Goal: Task Accomplishment & Management: Manage account settings

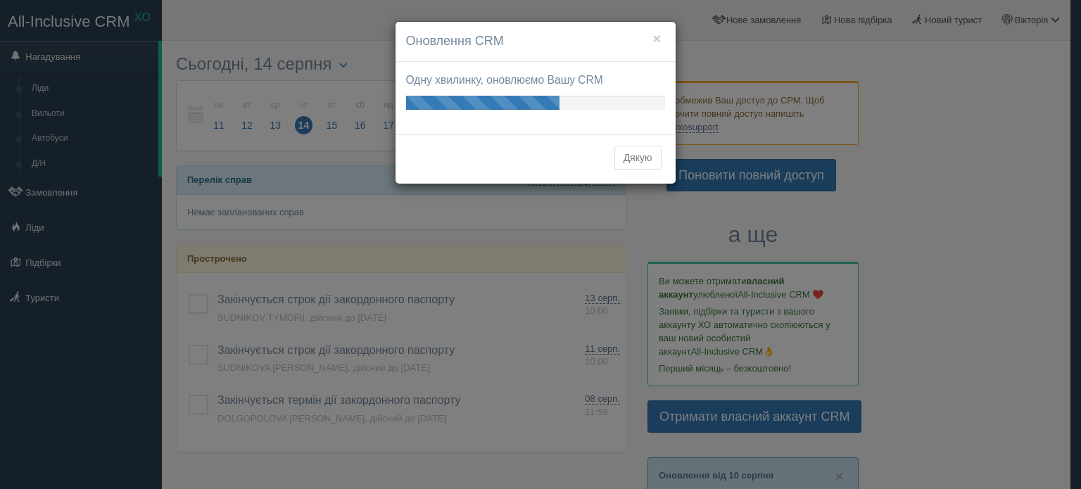
click at [643, 153] on button "Дякую" at bounding box center [638, 158] width 47 height 24
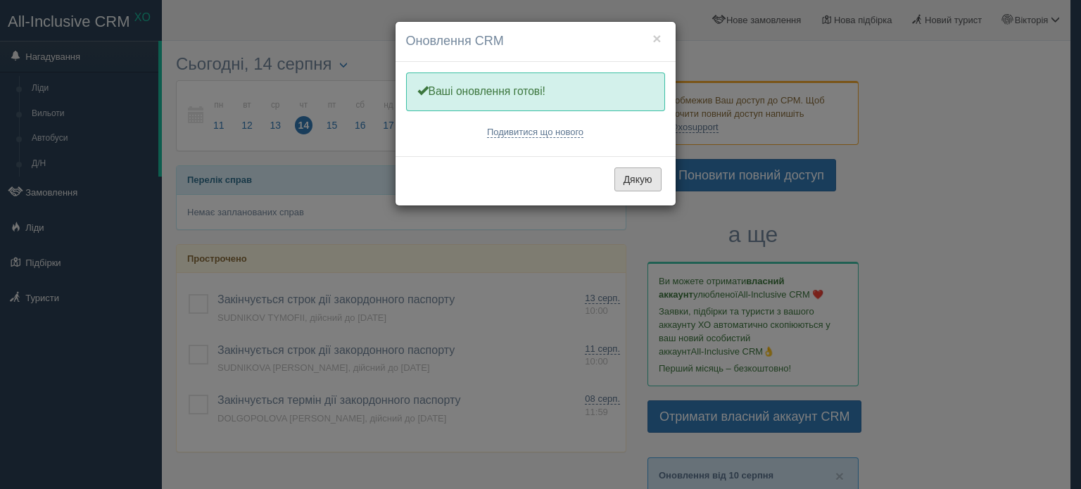
click at [641, 170] on button "Дякую" at bounding box center [638, 180] width 47 height 24
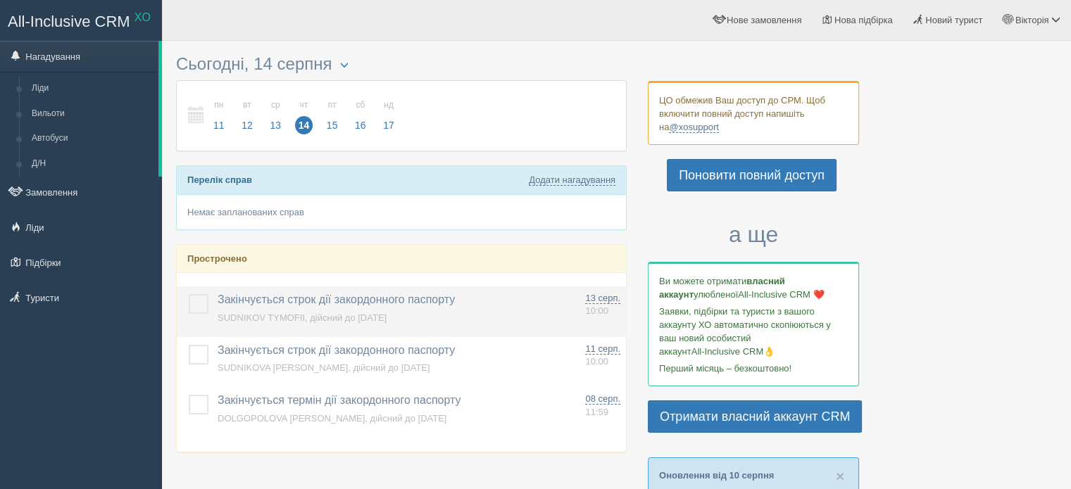
click at [189, 294] on label at bounding box center [189, 294] width 0 height 0
click at [0, 0] on input "checkbox" at bounding box center [0, 0] width 0 height 0
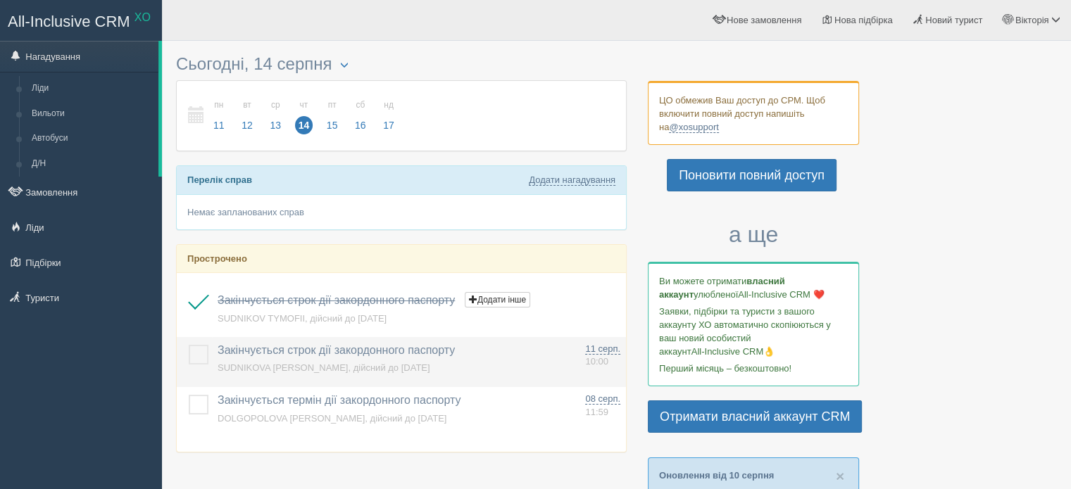
click at [189, 345] on label at bounding box center [189, 345] width 0 height 0
click at [0, 0] on input "checkbox" at bounding box center [0, 0] width 0 height 0
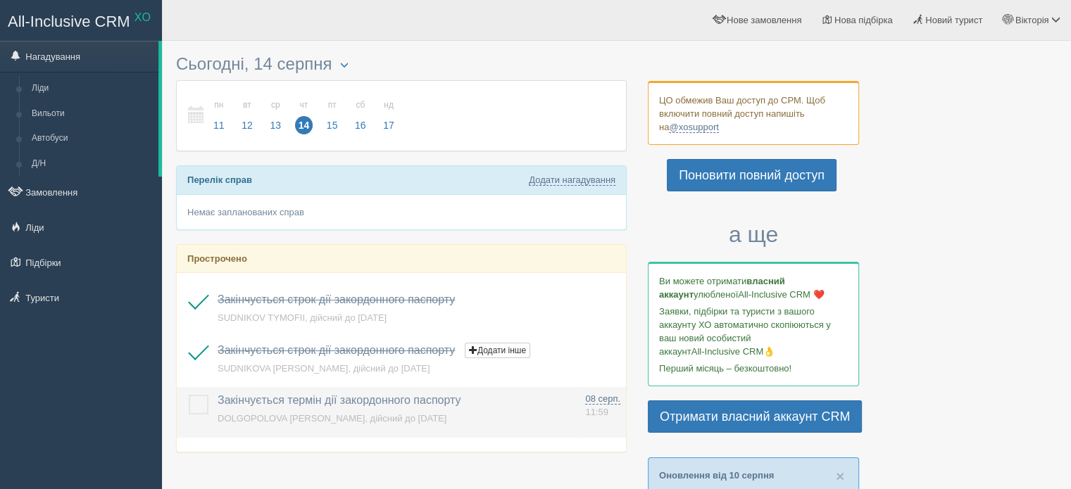
click at [189, 395] on label at bounding box center [189, 395] width 0 height 0
click at [0, 0] on input "checkbox" at bounding box center [0, 0] width 0 height 0
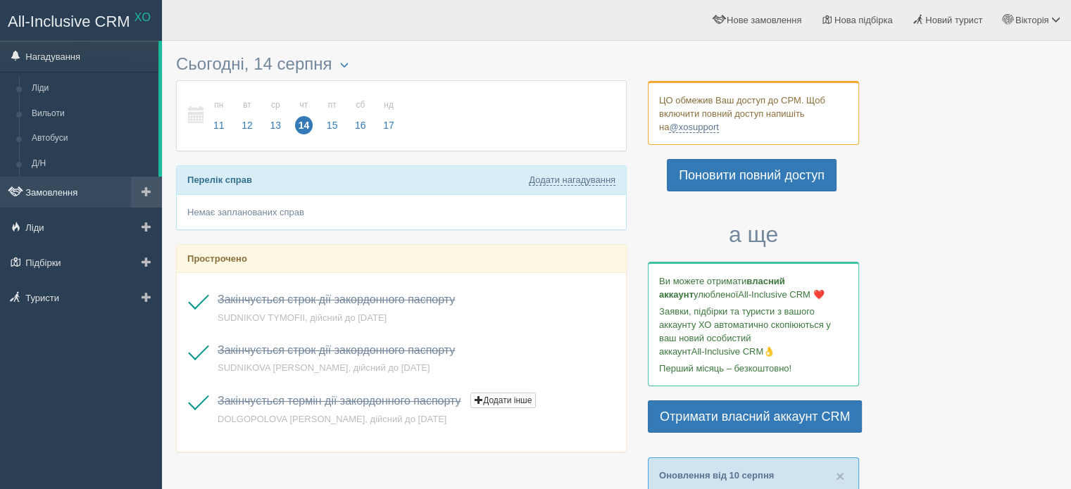
click at [96, 199] on link "Замовлення" at bounding box center [81, 192] width 162 height 31
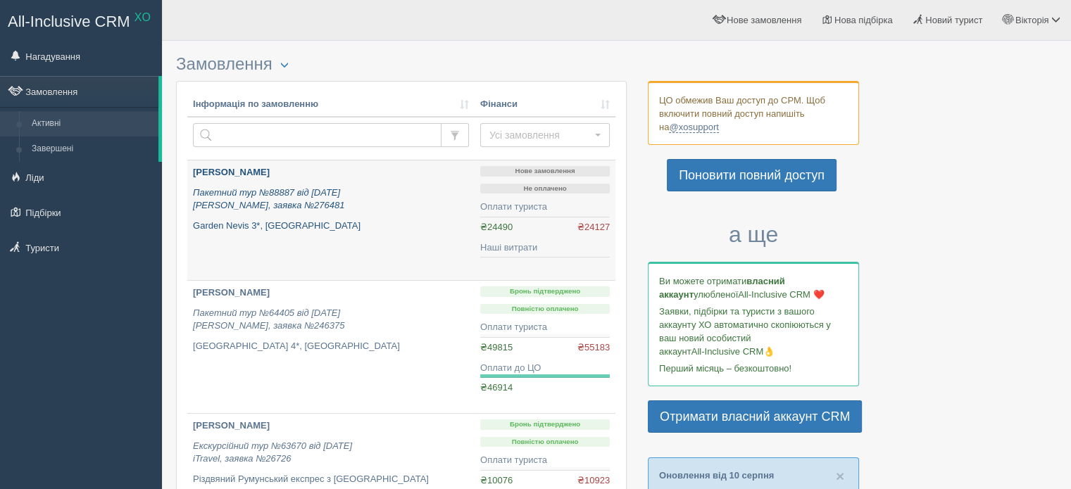
click at [347, 221] on p "Garden Nevis 3*, Болгарія" at bounding box center [331, 226] width 276 height 13
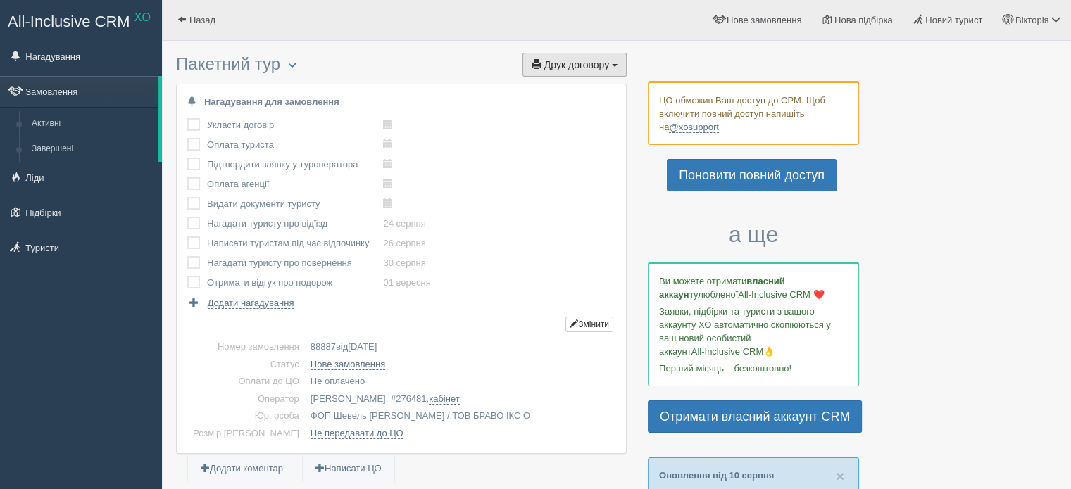
click at [570, 68] on span "Друк договору" at bounding box center [576, 64] width 65 height 11
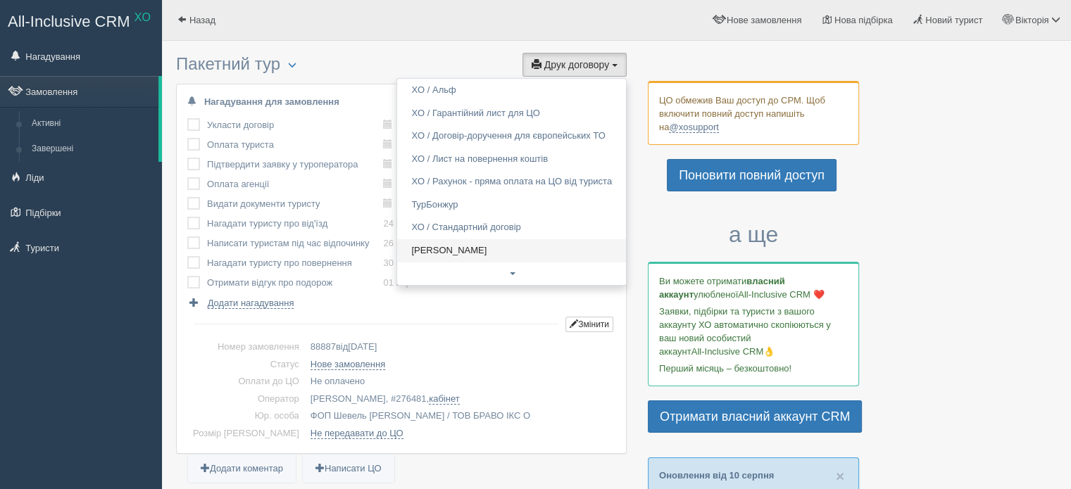
click at [506, 248] on link "Alf" at bounding box center [511, 250] width 229 height 23
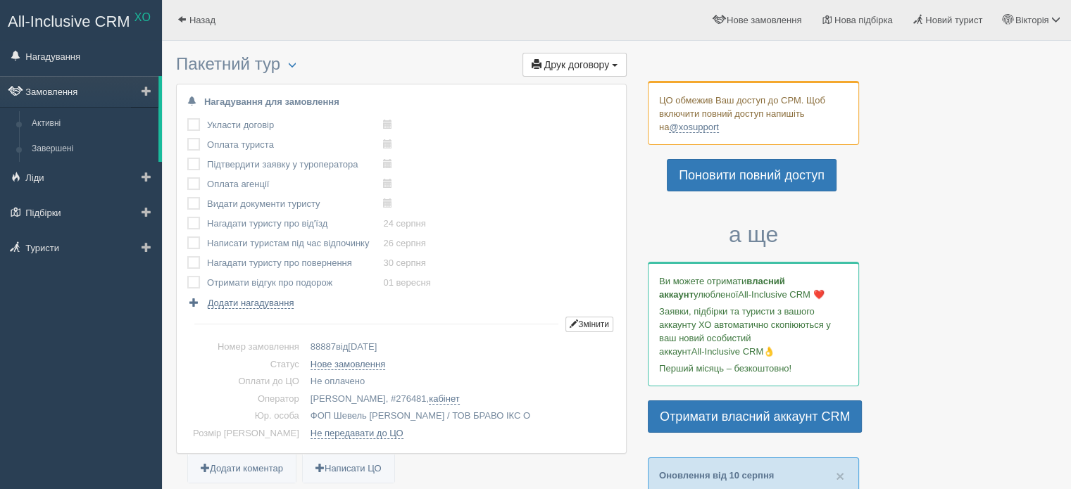
drag, startPoint x: 42, startPoint y: 95, endPoint x: 58, endPoint y: 95, distance: 16.9
click at [42, 95] on link "Замовлення" at bounding box center [79, 91] width 158 height 31
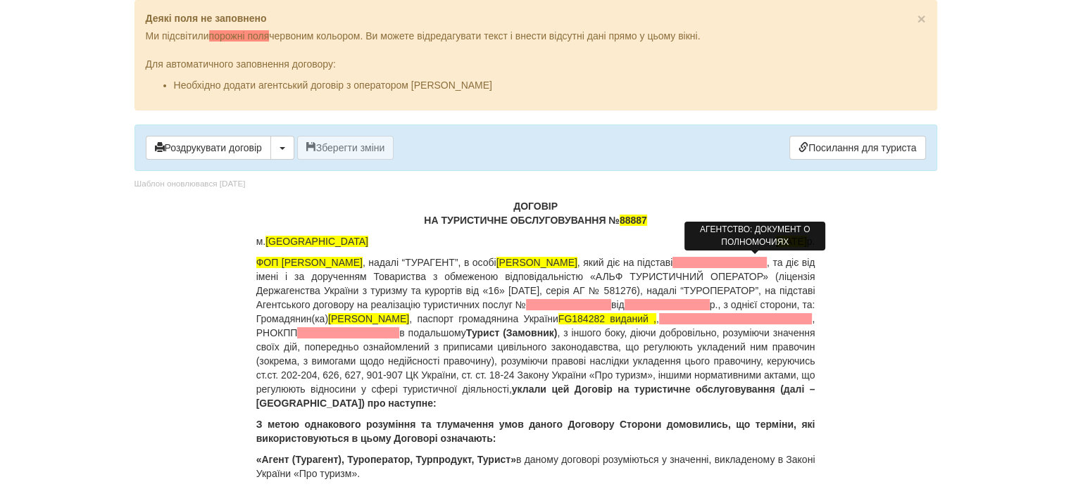
click at [767, 264] on span at bounding box center [719, 262] width 94 height 11
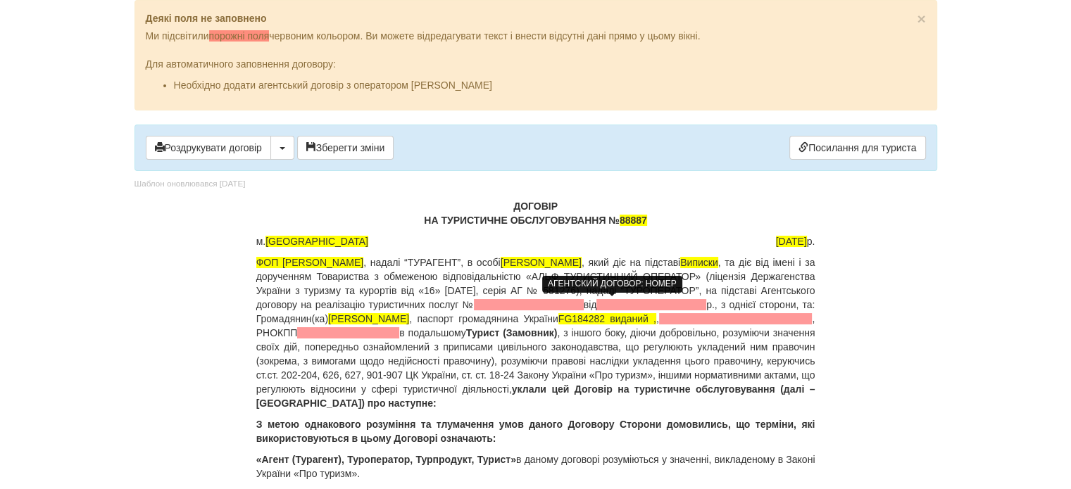
click at [584, 305] on span at bounding box center [529, 304] width 110 height 11
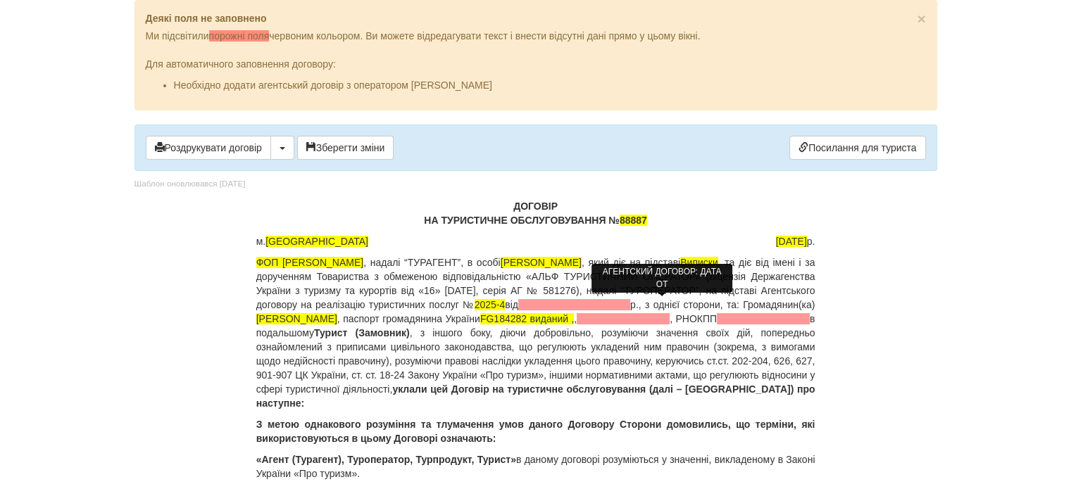
click at [630, 303] on span at bounding box center [574, 304] width 112 height 11
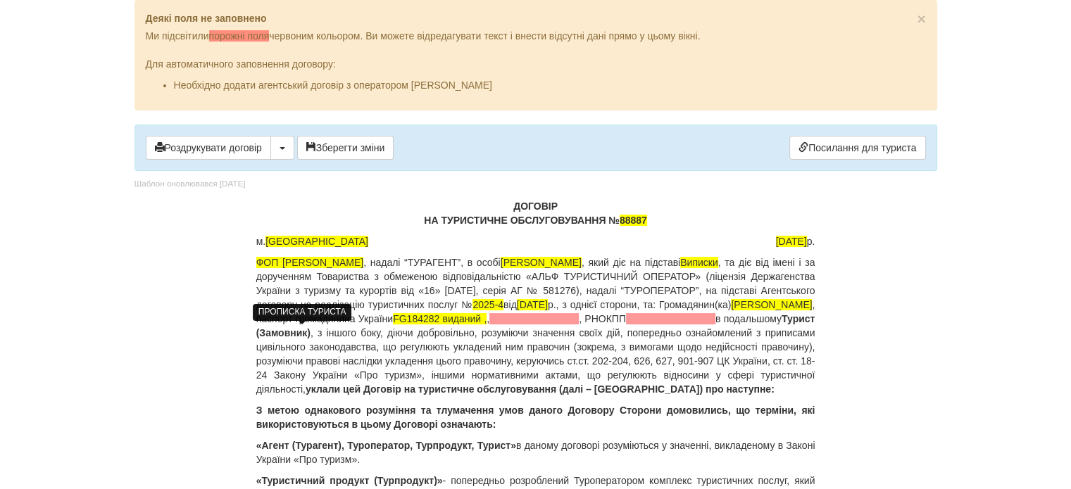
click at [489, 324] on span at bounding box center [533, 318] width 89 height 11
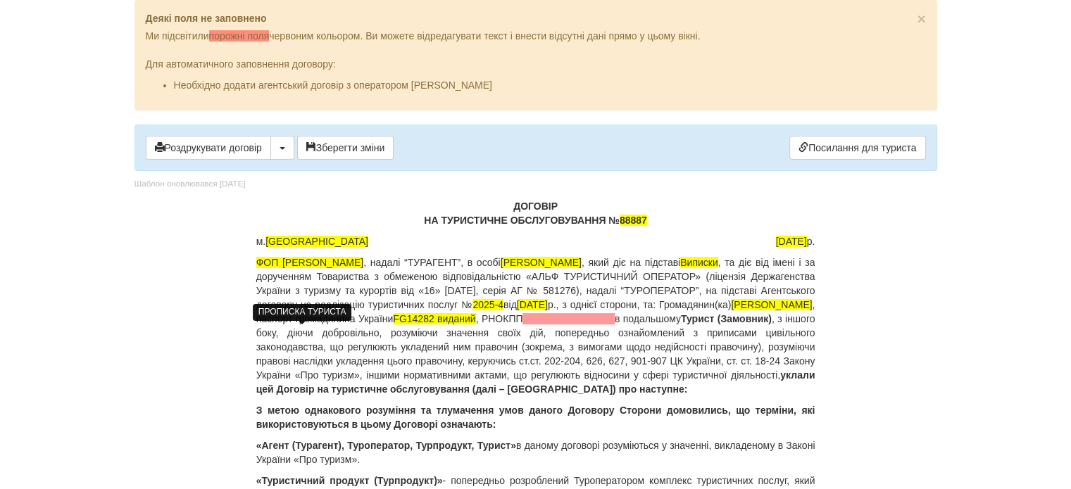
click at [698, 324] on p "ФОП Шевель Марина Андріївна , надалі “ТУРАГЕНТ”, в особі Шевель Марина , який д…" at bounding box center [535, 326] width 559 height 141
click at [481, 318] on span "FG184282 виданий" at bounding box center [437, 318] width 88 height 11
click at [766, 316] on p "ФОП Шевель Марина Андріївна , надалі “ТУРАГЕНТ”, в особі Шевель Марина , який д…" at bounding box center [535, 326] width 559 height 141
click at [484, 316] on span "FG184282, виданий" at bounding box center [438, 318] width 91 height 11
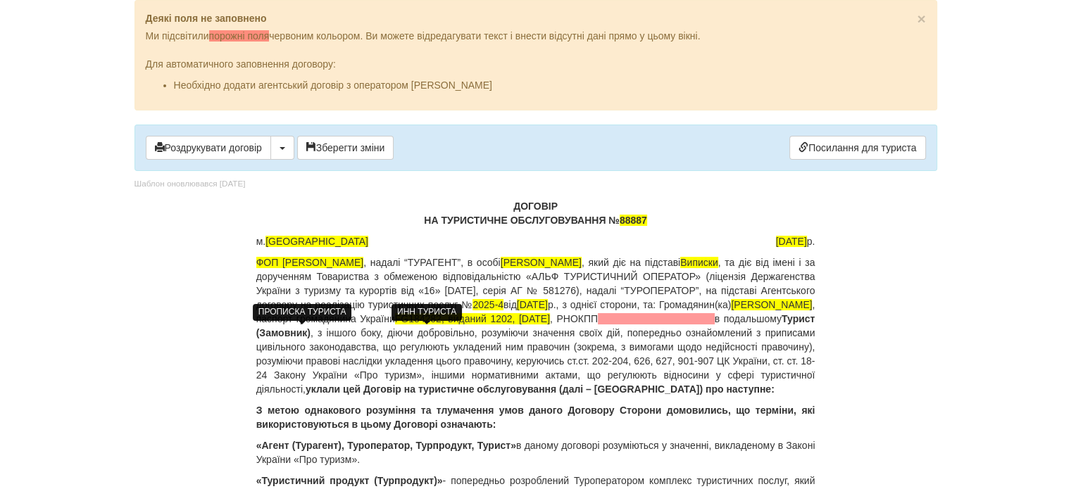
click at [598, 324] on span at bounding box center [656, 318] width 117 height 11
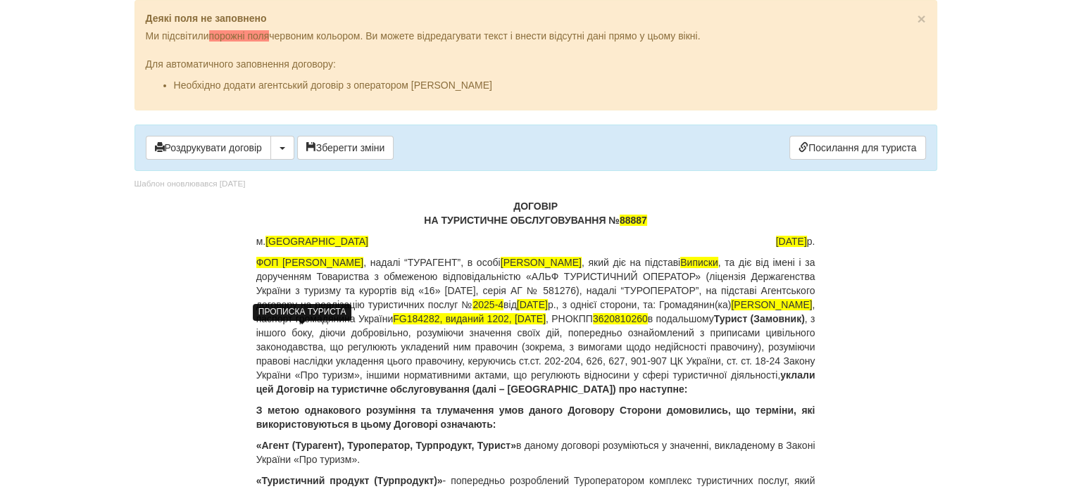
click at [545, 386] on p "ФОП Шевель Марина Андріївна , надалі “ТУРАГЕНТ”, в особі Шевель Марина , який д…" at bounding box center [535, 326] width 559 height 141
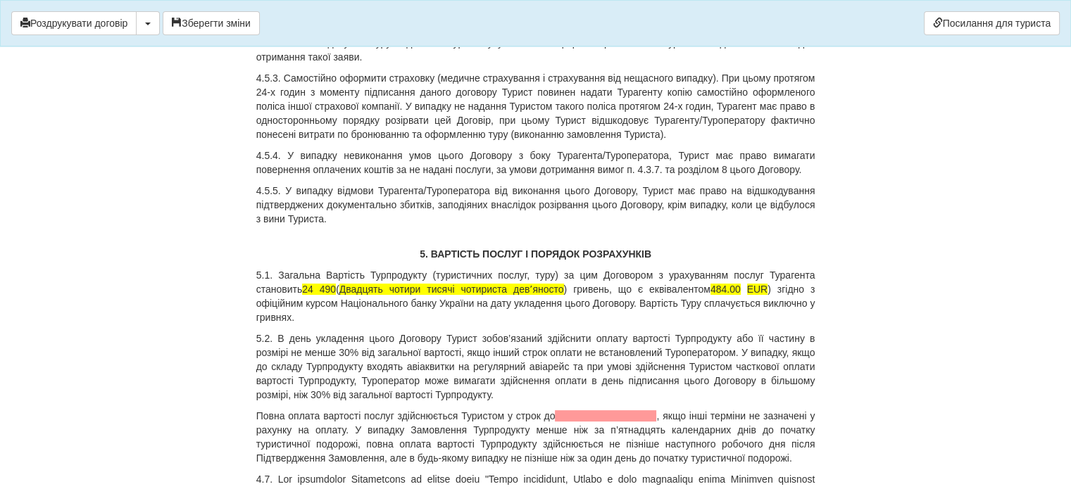
scroll to position [5561, 0]
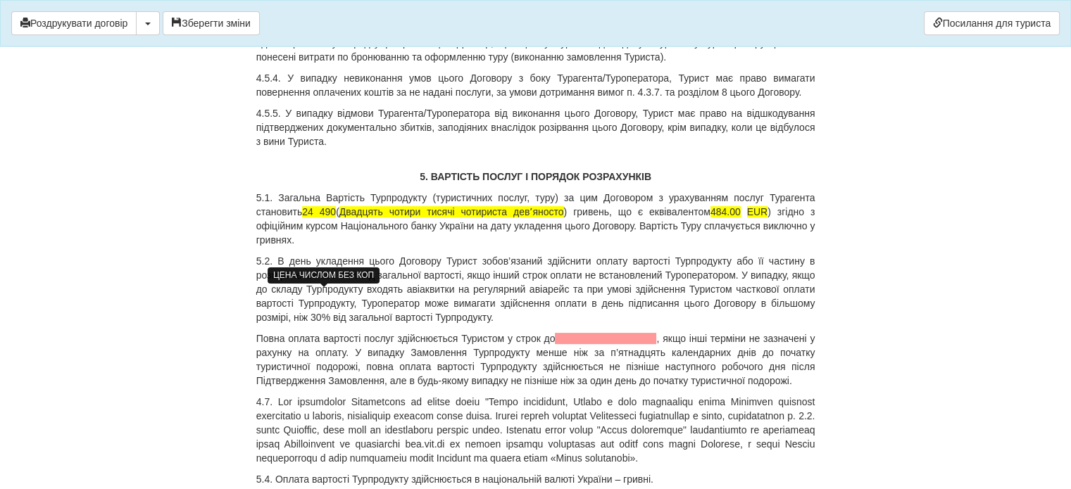
click at [336, 218] on span "24 490" at bounding box center [319, 211] width 34 height 11
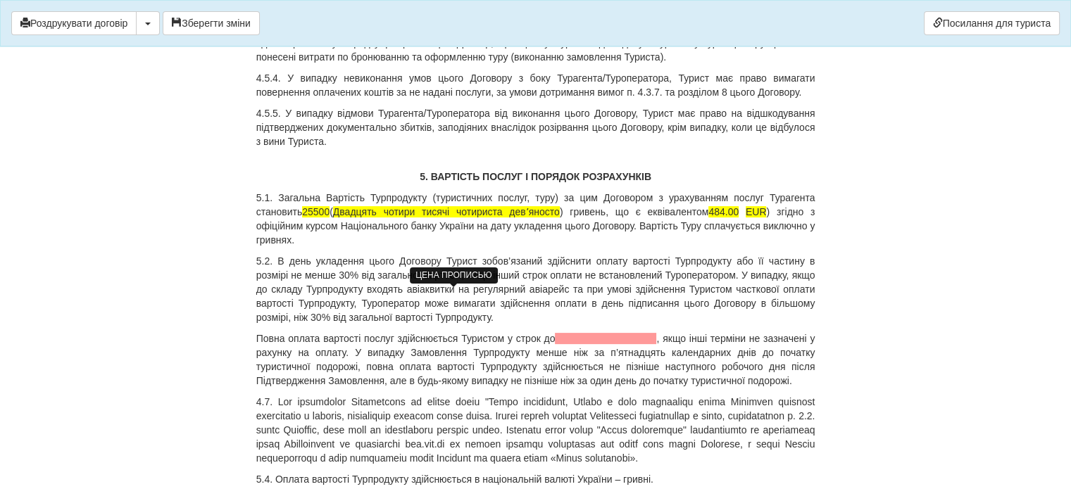
click at [424, 218] on span "Двадцять чотири тисячі чотириста девʼяносто" at bounding box center [446, 211] width 227 height 11
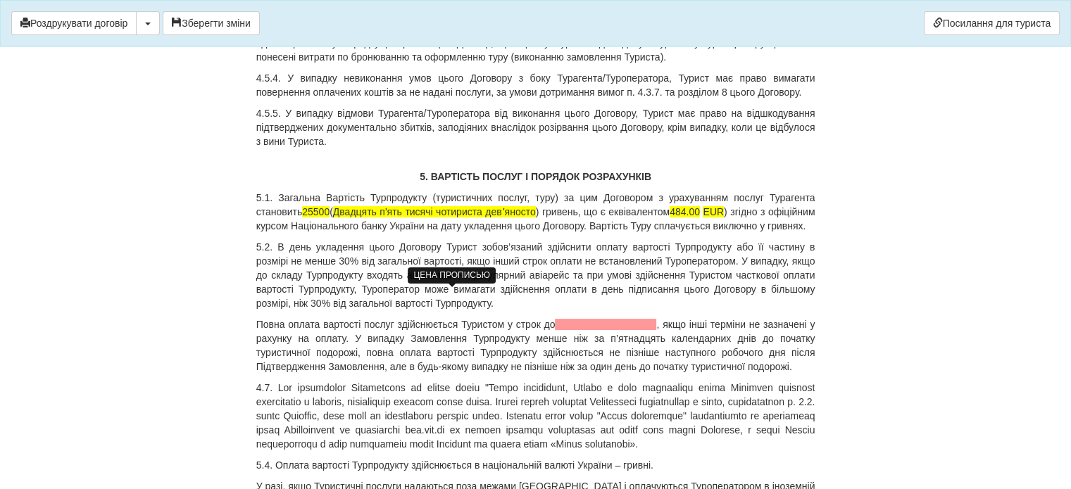
click at [450, 218] on span "Двадцять п'ять тисячі чотириста девʼяносто" at bounding box center [434, 211] width 203 height 11
click at [534, 218] on span "Двадцять п'ять тисяч чотириста девʼяносто" at bounding box center [433, 211] width 201 height 11
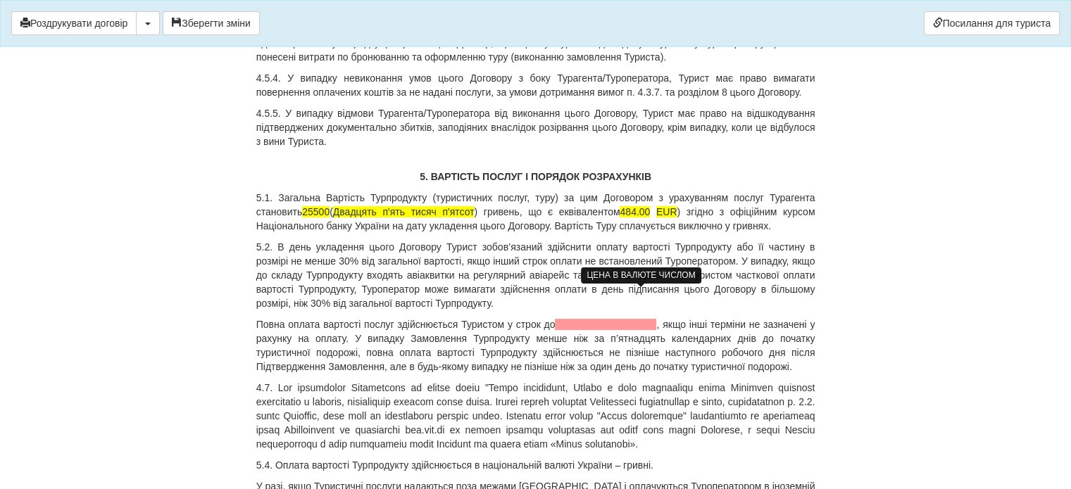
click at [639, 218] on span "484.00" at bounding box center [634, 211] width 30 height 11
click at [640, 218] on span "484.00" at bounding box center [634, 211] width 30 height 11
click at [641, 218] on span "484.00" at bounding box center [634, 211] width 30 height 11
click at [721, 233] on p "5.1. Загальна Вартість Турпродукту (туристичних послуг, туру) за цим Договором …" at bounding box center [535, 212] width 559 height 42
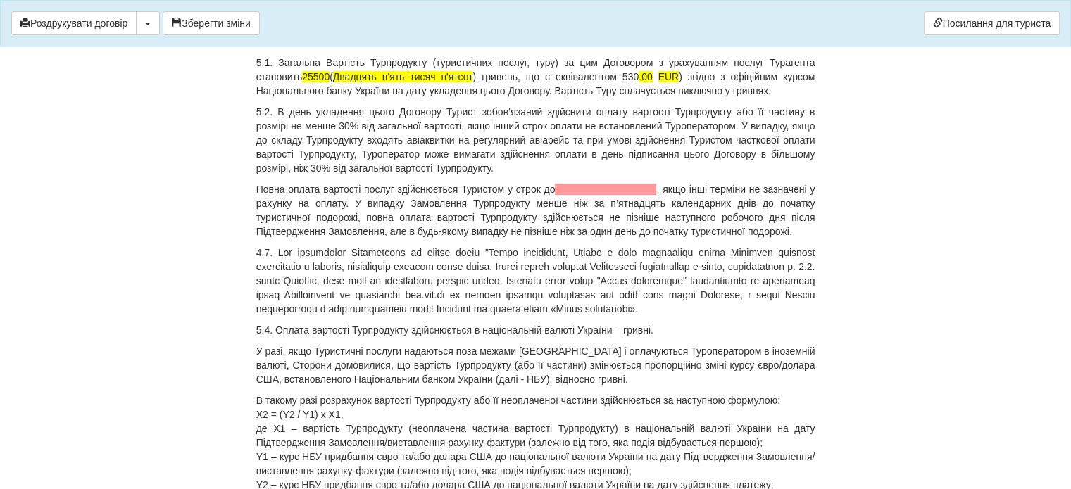
scroll to position [5702, 0]
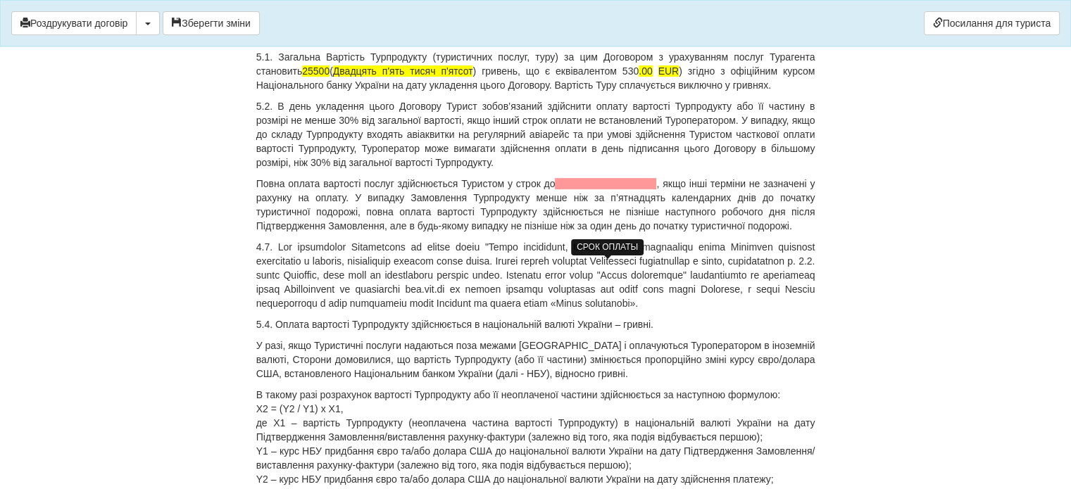
click at [602, 189] on span at bounding box center [605, 183] width 101 height 11
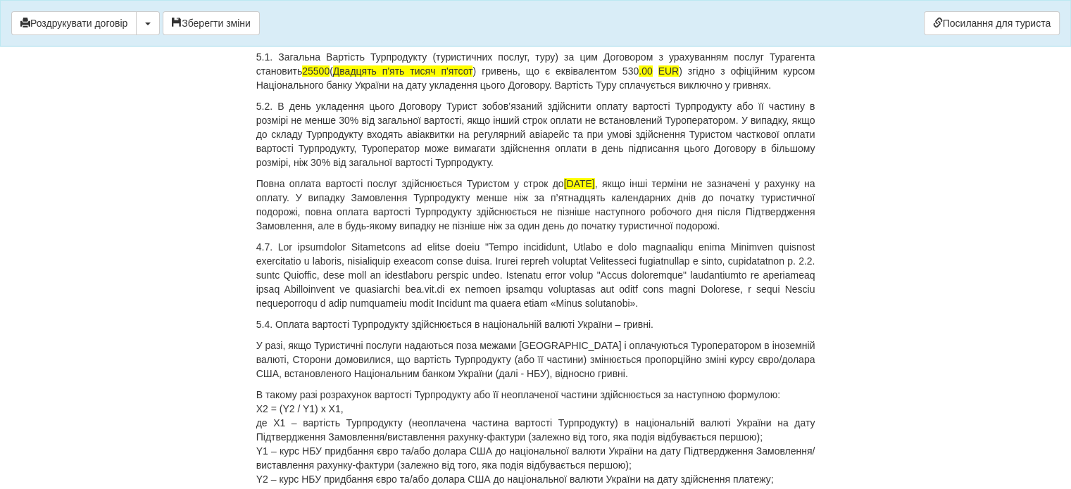
click at [546, 233] on p "Повна оплата вартості послуг здійснюється Туристом у строк до 10.08.2025 , якщо…" at bounding box center [535, 205] width 559 height 56
click at [605, 233] on p "Повна оплата вартості послуг здійснюється Туристом у строк до 10.08.2025 , якщо…" at bounding box center [535, 205] width 559 height 56
click at [665, 233] on p "Повна оплата вартості послуг здійснюється Туристом у строк до 10.08.2025 р. , я…" at bounding box center [535, 205] width 559 height 56
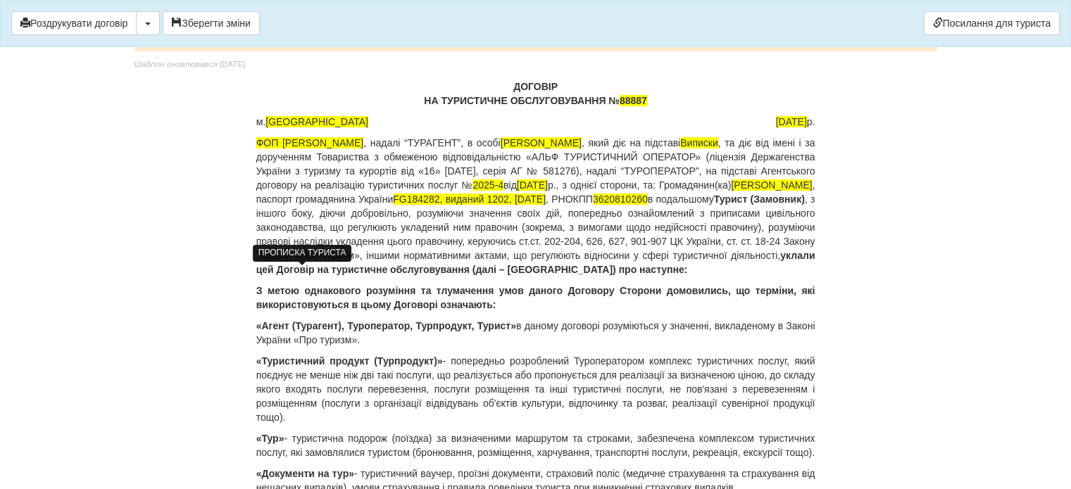
scroll to position [0, 0]
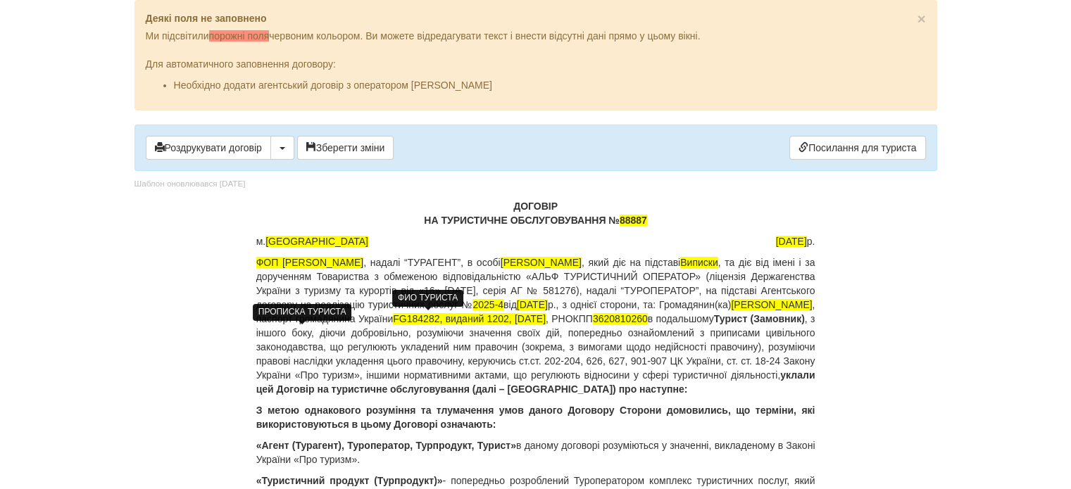
click at [731, 310] on span "РІЗНИК ВЛАДИСЛАВА АНАТОЛІЇВНА" at bounding box center [771, 304] width 81 height 11
click at [714, 324] on b "Турист (Замовник)" at bounding box center [759, 318] width 91 height 11
click at [731, 310] on span "РІЗНИК ВЛАДИСЛАВА АНАТОЛІЇВНА" at bounding box center [771, 304] width 81 height 11
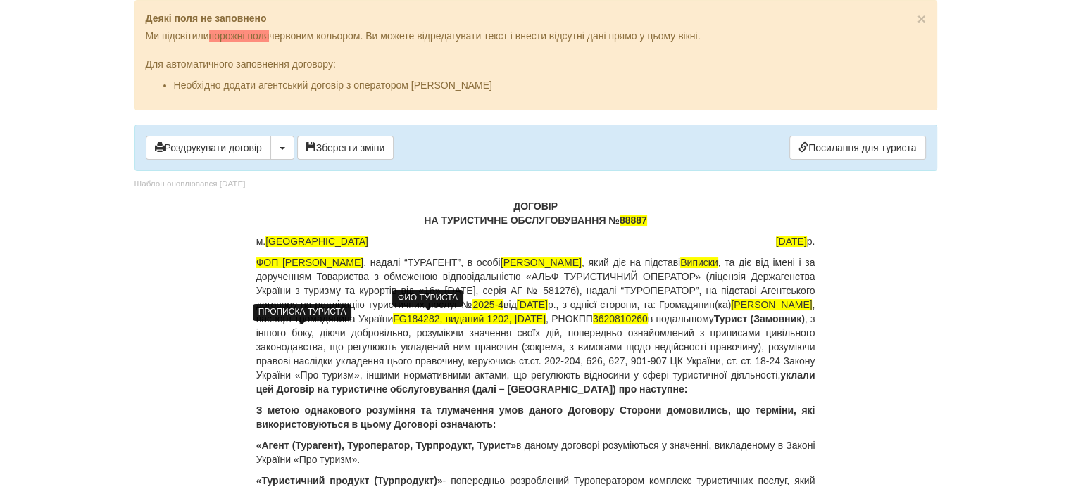
drag, startPoint x: 380, startPoint y: 318, endPoint x: 491, endPoint y: 320, distance: 110.5
click at [731, 310] on span "РІЗНИК ВЛАДИСЛАВА АНАТОЛІЇВНА" at bounding box center [771, 304] width 81 height 11
click at [714, 324] on b "Турист (Замовник)" at bounding box center [759, 318] width 91 height 11
drag, startPoint x: 338, startPoint y: 317, endPoint x: 416, endPoint y: 320, distance: 78.2
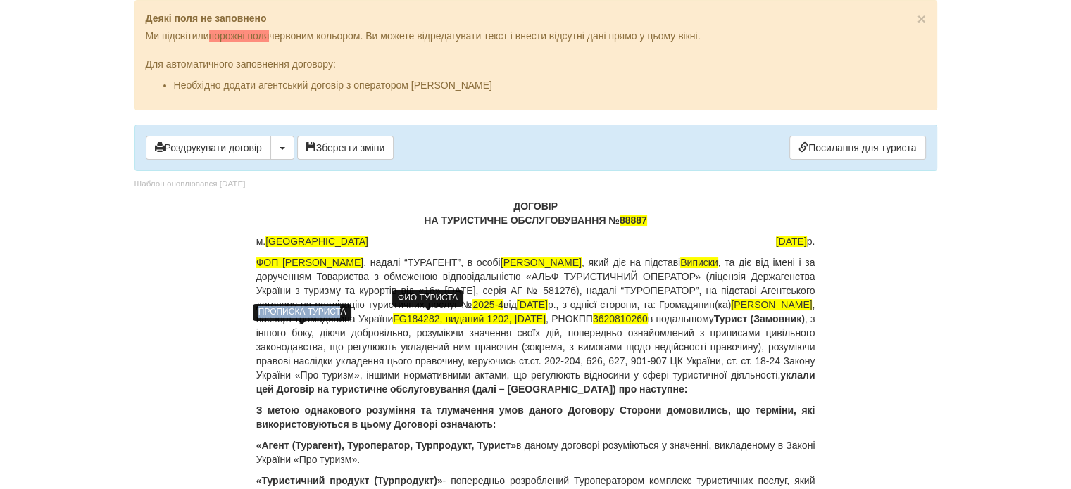
click at [416, 320] on body "× Деякі поля не заповнено Ми підсвітили порожні поля червоним кольором. Ви може…" at bounding box center [535, 244] width 1071 height 489
click at [731, 310] on span "РІЗНИК ВЛАДИСЛАВА АНАТОЛІЇВНА" at bounding box center [771, 304] width 81 height 11
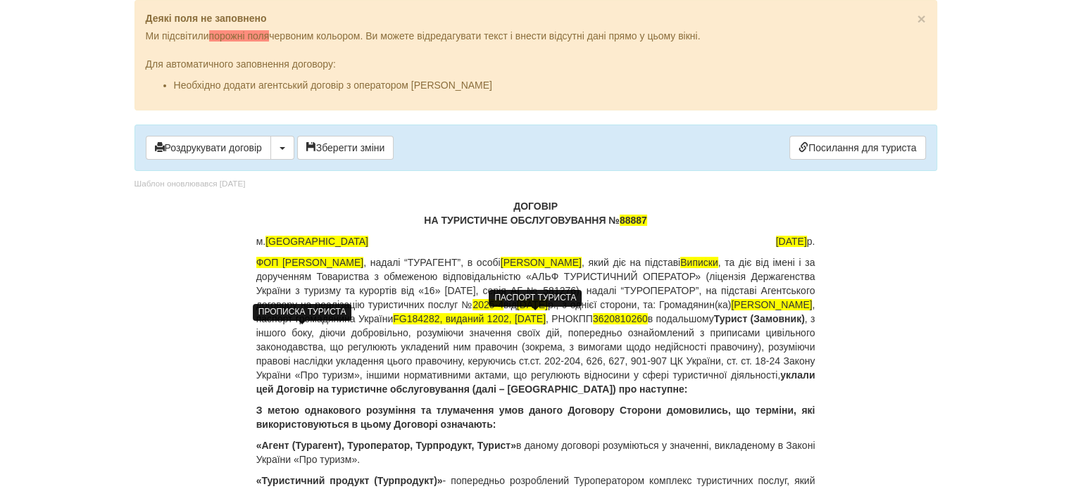
click at [393, 324] on span "FG184282, виданий 1202, 25.04.2017 р." at bounding box center [469, 318] width 153 height 11
click at [298, 365] on p "ФОП Шевель Марина Андріївна , надалі “ТУРАГЕНТ”, в особі Шевель Марина , який д…" at bounding box center [535, 326] width 559 height 141
click at [392, 379] on p "ФОП Шевель Марина Андріївна , надалі “ТУРАГЕНТ”, в особі Шевель Марина , який д…" at bounding box center [535, 326] width 559 height 141
click at [593, 324] on span "3620810260" at bounding box center [620, 318] width 55 height 11
click at [327, 329] on p "ФОП Шевель Марина Андріївна , надалі “ТУРАГЕНТ”, в особі Шевель Марина , який д…" at bounding box center [535, 326] width 559 height 141
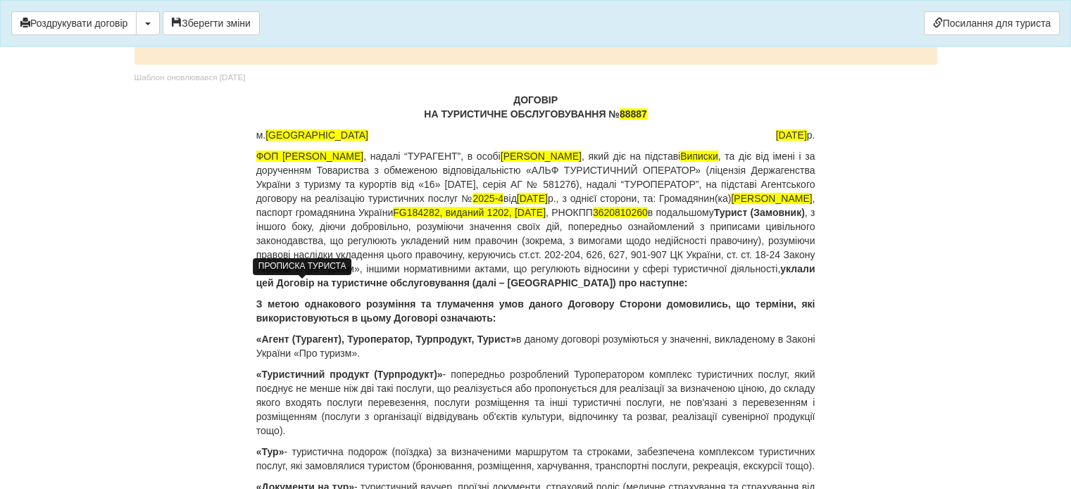
scroll to position [70, 0]
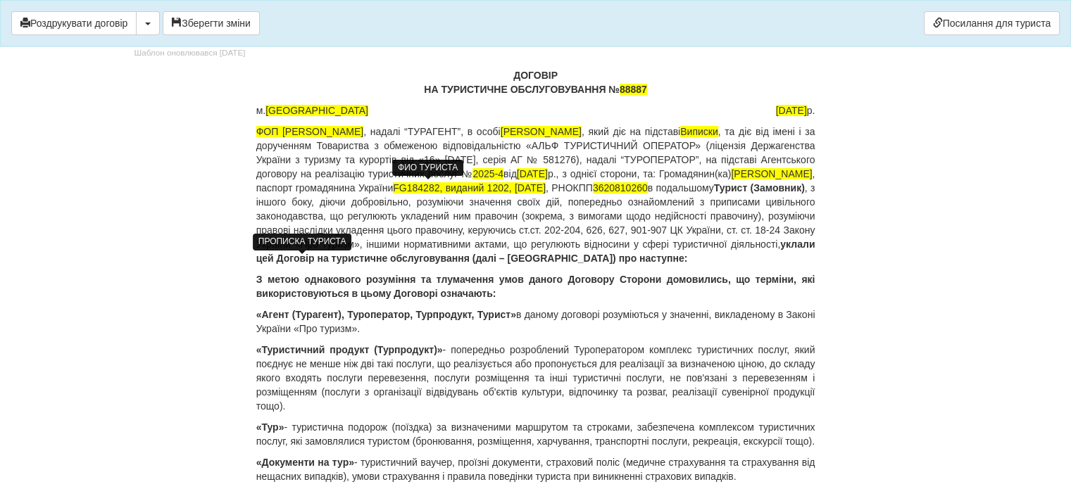
drag, startPoint x: 337, startPoint y: 180, endPoint x: 512, endPoint y: 185, distance: 174.6
click at [512, 185] on p "ФОП Шевель Марина Андріївна , надалі “ТУРАГЕНТ”, в особі Шевель Марина , який д…" at bounding box center [535, 195] width 559 height 141
drag, startPoint x: 338, startPoint y: 187, endPoint x: 518, endPoint y: 191, distance: 180.2
click at [731, 179] on span "РІЗНИК ВЛАДИСЛАВА АНАТОЛІЇВНА" at bounding box center [771, 173] width 81 height 11
click at [546, 187] on span "FG184282, виданий 1202, 25.04.2017 р." at bounding box center [469, 187] width 153 height 11
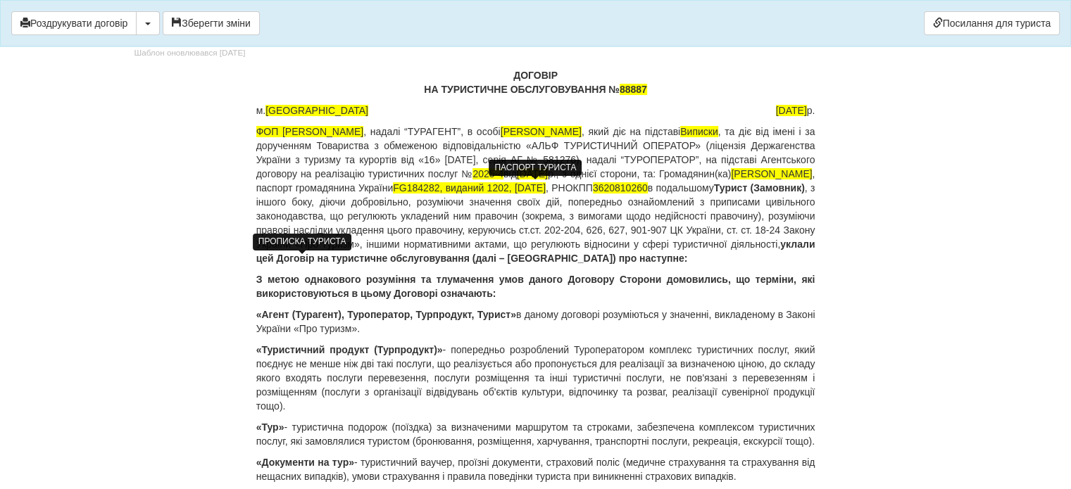
click at [546, 187] on span "FG184282, виданий 1202, 25.04.2017 р." at bounding box center [469, 187] width 153 height 11
click at [543, 187] on span "G184282, виданий 1202, 25.04.2017 р." at bounding box center [468, 187] width 149 height 11
click at [546, 184] on span "GA184282, виданий 1202, 25.04.2017 р." at bounding box center [469, 187] width 153 height 11
click at [546, 186] on span "GA016781, виданий 1202, 25.04.2017 р." at bounding box center [469, 187] width 153 height 11
click at [393, 194] on span "GA016781, виданий 5319, 25.04.2017 р." at bounding box center [469, 187] width 153 height 11
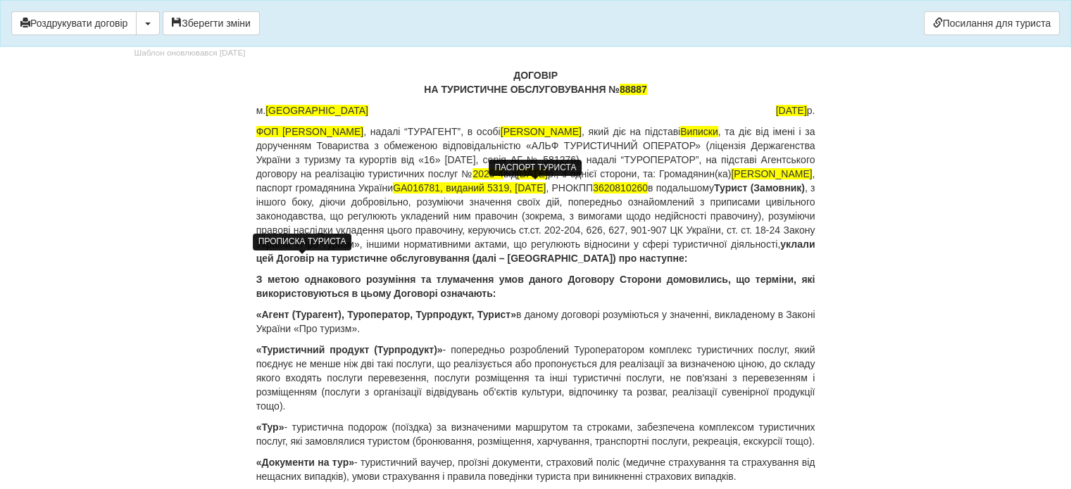
click at [393, 194] on span "GA016781, виданий 5319, 25.04.2021 р." at bounding box center [469, 187] width 153 height 11
click at [393, 194] on span "GA016781, виданий 5319, 17.04.2021 р." at bounding box center [469, 187] width 153 height 11
drag, startPoint x: 371, startPoint y: 198, endPoint x: 427, endPoint y: 202, distance: 56.5
click at [427, 202] on p "ФОП Шевель Марина Андріївна , надалі “ТУРАГЕНТ”, в особі Шевель Марина , який д…" at bounding box center [535, 195] width 559 height 141
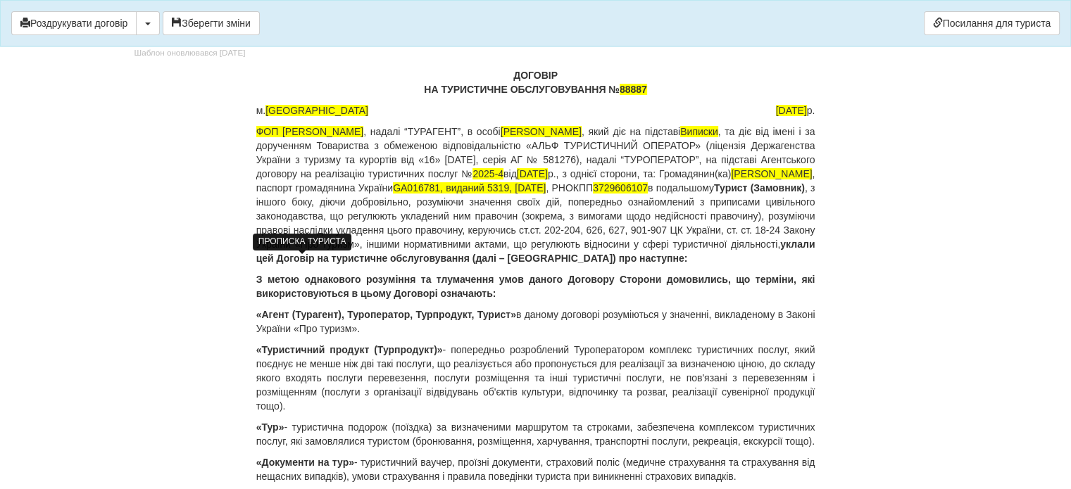
click at [424, 253] on p "ФОП Шевель Марина Андріївна , надалі “ТУРАГЕНТ”, в особі Шевель Марина , який д…" at bounding box center [535, 195] width 559 height 141
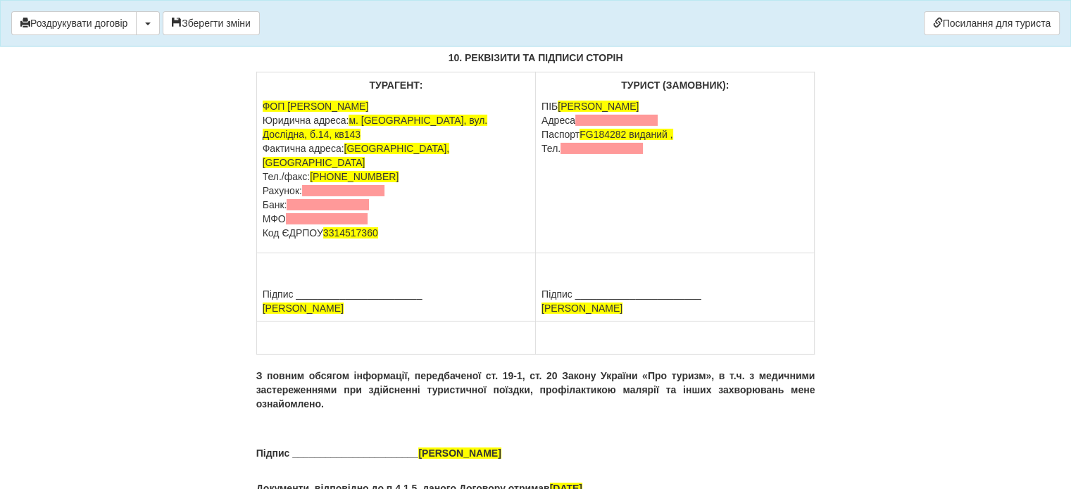
scroll to position [10063, 0]
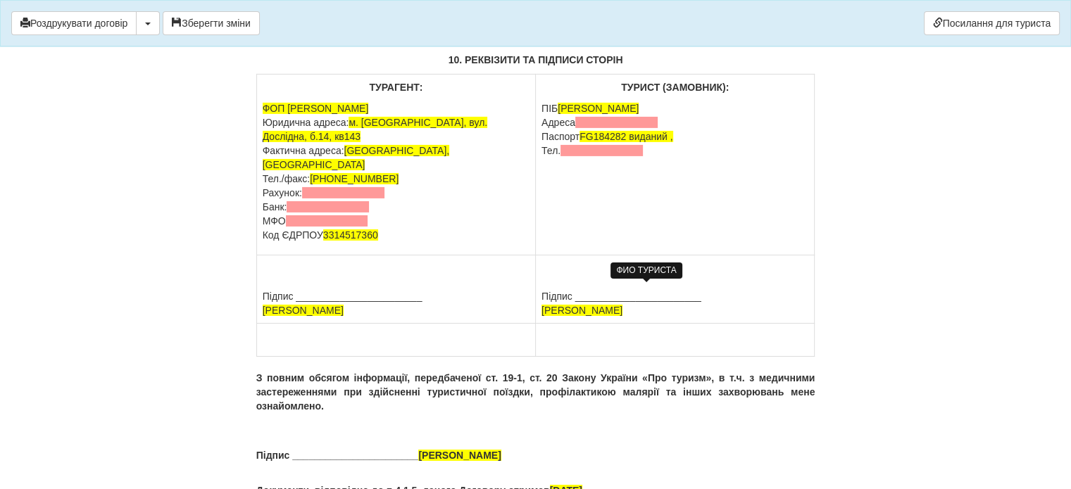
drag, startPoint x: 562, startPoint y: 287, endPoint x: 731, endPoint y: 284, distance: 169.0
click at [638, 114] on span "РІЗНИК ВЛАДИСЛАВА АНАТОЛІЇВНА" at bounding box center [597, 108] width 81 height 11
click at [615, 128] on span at bounding box center [616, 122] width 82 height 11
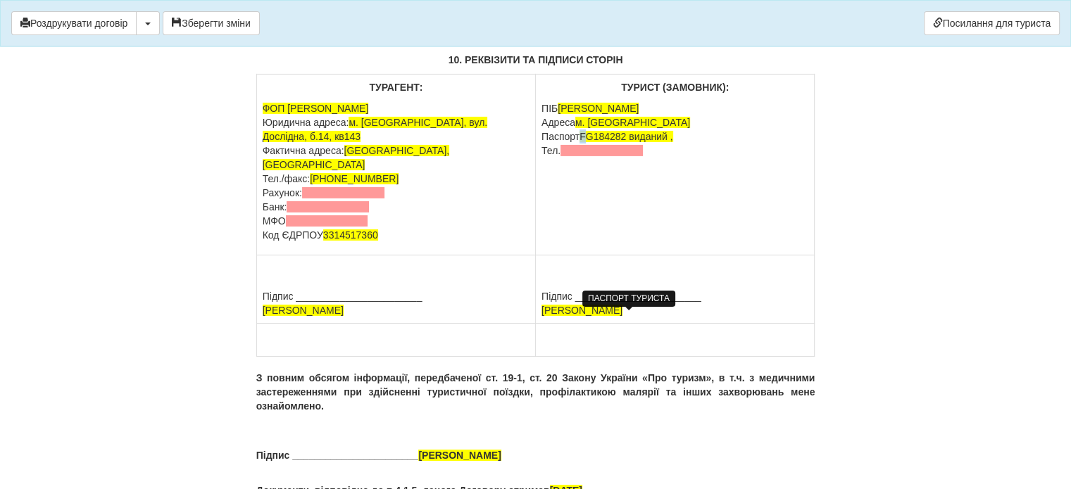
click at [586, 158] on p "ПІБ СЛАВКО АНАСТАСІЯ ОЛЕКСАНДРІВНА Адреса м. Полтава Паспорт FG184282 виданий ,…" at bounding box center [674, 129] width 267 height 56
click at [589, 142] on span "G184282 виданий ," at bounding box center [622, 136] width 87 height 11
click at [628, 142] on span "GА184282 виданий ," at bounding box center [626, 136] width 94 height 11
click at [671, 142] on span "GА016781 виданий ," at bounding box center [626, 136] width 94 height 11
click at [698, 142] on span "GА016781 виданий 5319 ," at bounding box center [638, 136] width 118 height 11
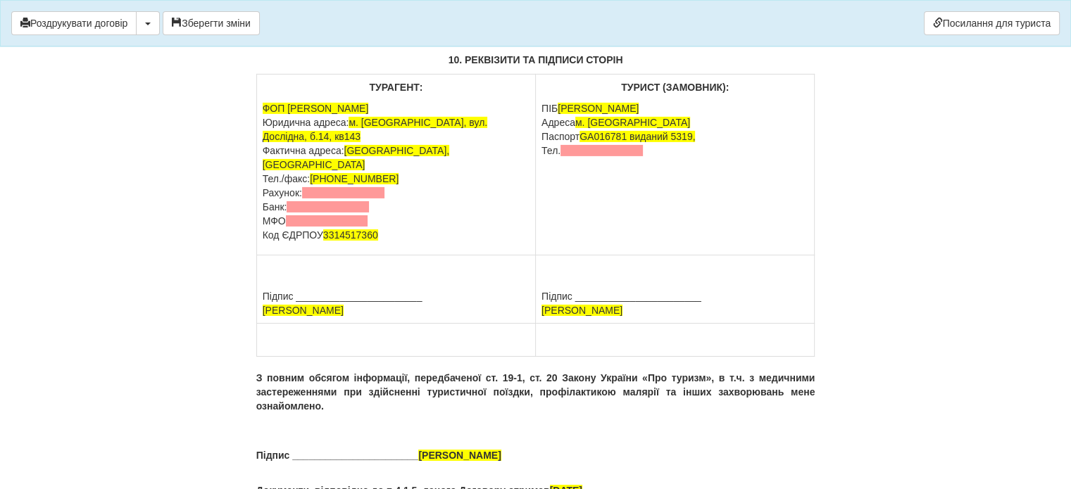
click at [698, 158] on p "ПІБ СЛАВКО АНАСТАСІЯ ОЛЕКСАНДРІВНА Адреса м. Полтава Паспорт GА016781 виданий 5…" at bounding box center [674, 129] width 267 height 56
click at [578, 256] on td "ТУРИСТ (ЗАМОВНИК): ПІБ СЛАВКО АНАСТАСІЯ ОЛЕКСАНДРІВНА Адреса м. Полтава Паспорт…" at bounding box center [675, 165] width 279 height 181
click at [567, 156] on span at bounding box center [601, 150] width 82 height 11
click at [557, 256] on td "ТУРИСТ (ЗАМОВНИК): ПІБ СЛАВКО АНАСТАСІЯ ОЛЕКСАНДРІВНА Адреса м. Полтава Паспорт…" at bounding box center [675, 165] width 279 height 181
click at [315, 199] on span at bounding box center [343, 192] width 82 height 11
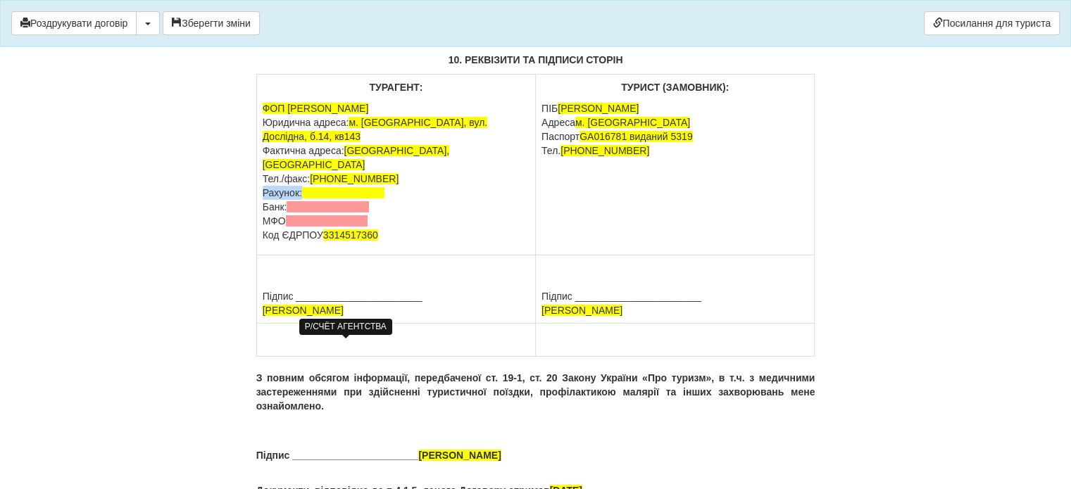
click at [315, 199] on span at bounding box center [343, 192] width 82 height 11
click at [309, 213] on span at bounding box center [327, 206] width 82 height 11
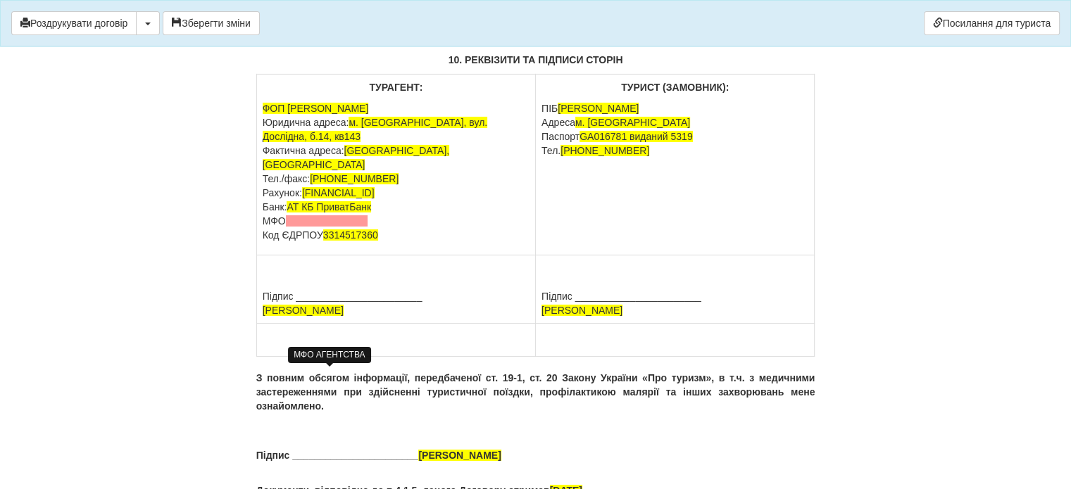
click at [306, 227] on span at bounding box center [327, 220] width 82 height 11
click at [403, 242] on p "ФОП Шевель Марина Андріївна Юридична адреса: м. Полтава, вул. Дослідна, б.14, к…" at bounding box center [396, 171] width 267 height 141
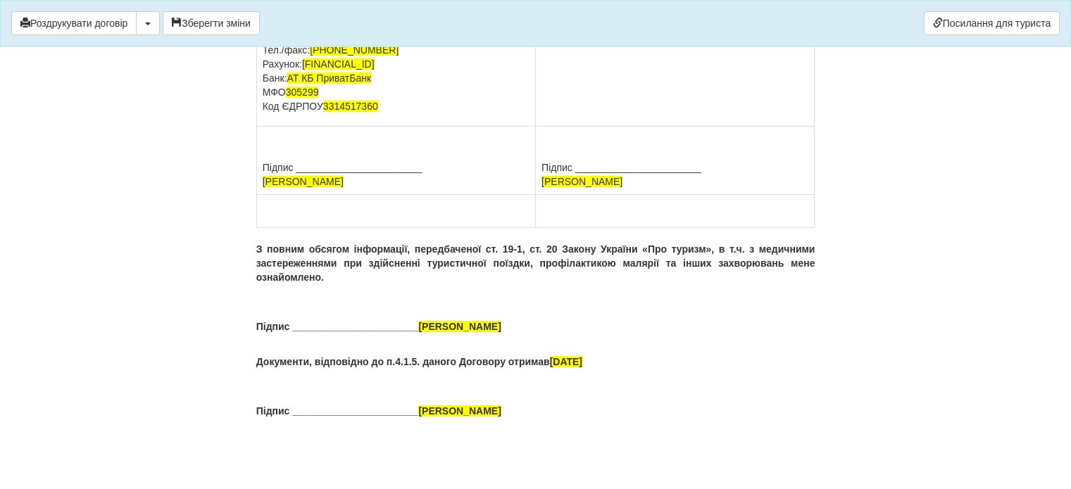
scroll to position [10204, 0]
drag, startPoint x: 560, startPoint y: 144, endPoint x: 743, endPoint y: 140, distance: 183.1
click at [743, 127] on td "ТУРИСТ (ЗАМОВНИК): ПІБ СЛАВКО АНАСТАСІЯ ОЛЕКСАНДРІВНА Адреса м. Полтава Паспорт…" at bounding box center [675, 36] width 279 height 181
copy span "СЛАВКО АНАСТАСІЯ ОЛЕКСАНДРІВНА"
drag, startPoint x: 541, startPoint y: 322, endPoint x: 724, endPoint y: 320, distance: 183.0
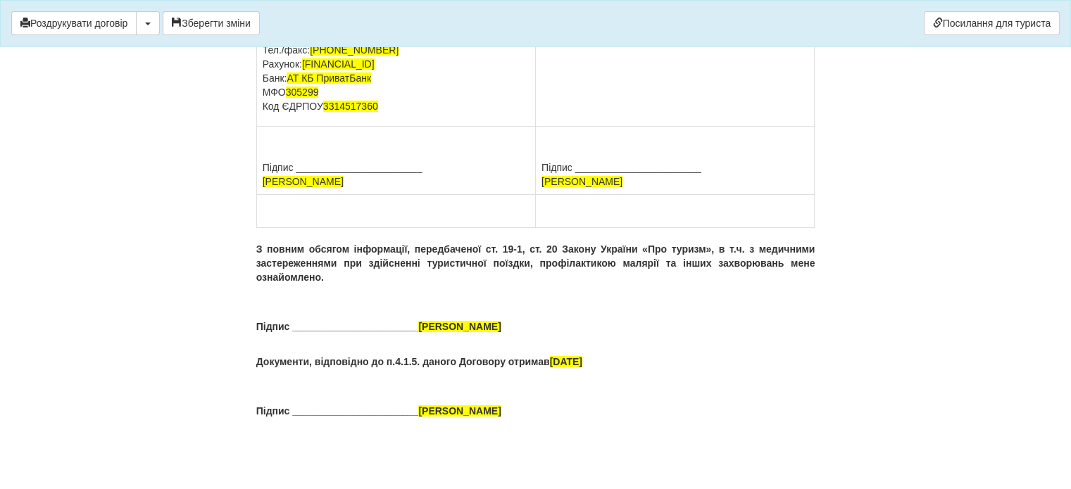
click at [724, 195] on td "Підпис _______________________ РІЗНИК ВЛАДИСЛАВА АНАТОЛІЇВНА" at bounding box center [675, 161] width 279 height 68
click at [639, 228] on td at bounding box center [675, 211] width 279 height 33
drag, startPoint x: 421, startPoint y: 324, endPoint x: 600, endPoint y: 325, distance: 178.8
click at [600, 325] on p "Підпис _______________________ РІЗНИК ВЛАДИСЛАВА АНАТОЛІЇВНА" at bounding box center [535, 327] width 559 height 14
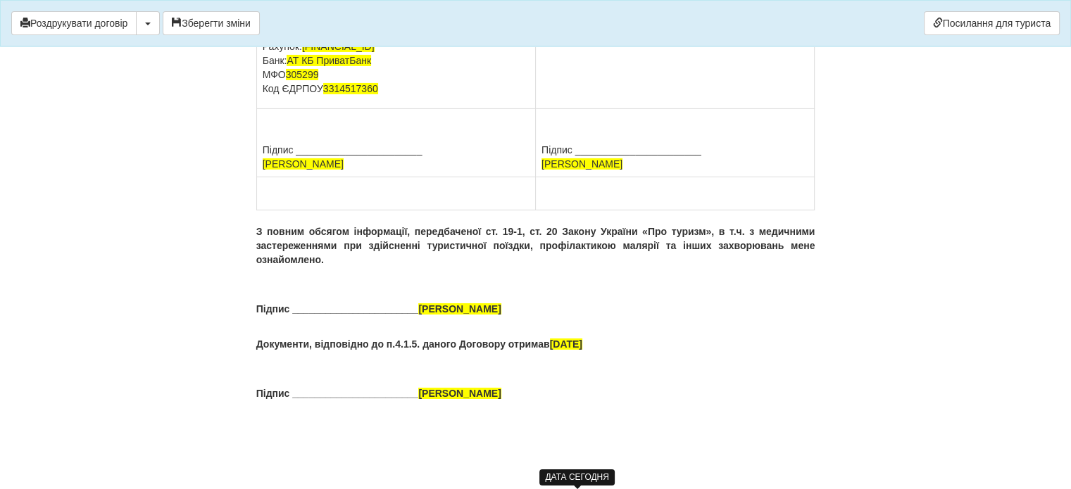
click at [562, 350] on span "14.08.2025" at bounding box center [566, 344] width 32 height 11
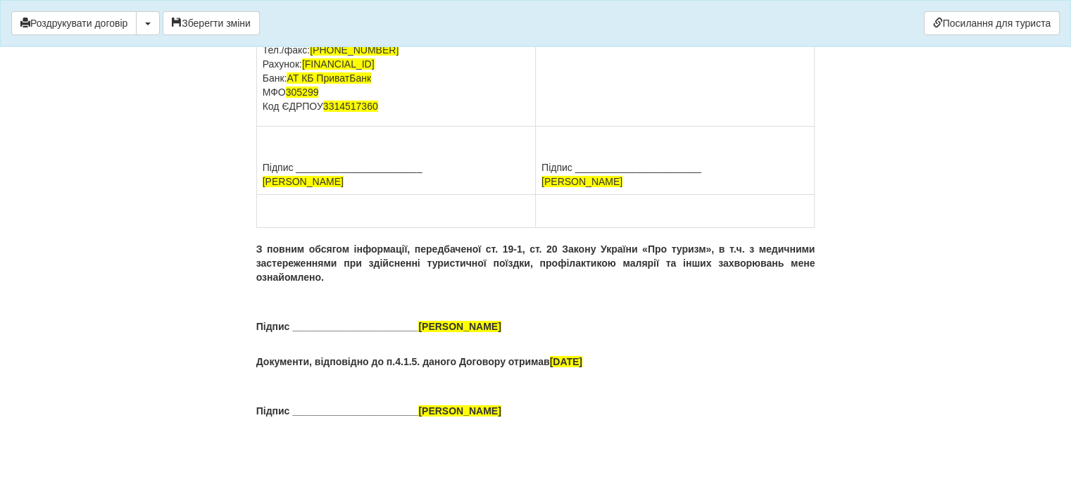
drag, startPoint x: 420, startPoint y: 410, endPoint x: 605, endPoint y: 412, distance: 185.1
click at [605, 412] on p "Підпис _______________________ РІЗНИК ВЛАДИСЛАВА АНАТОЛІЇВНА" at bounding box center [535, 411] width 559 height 14
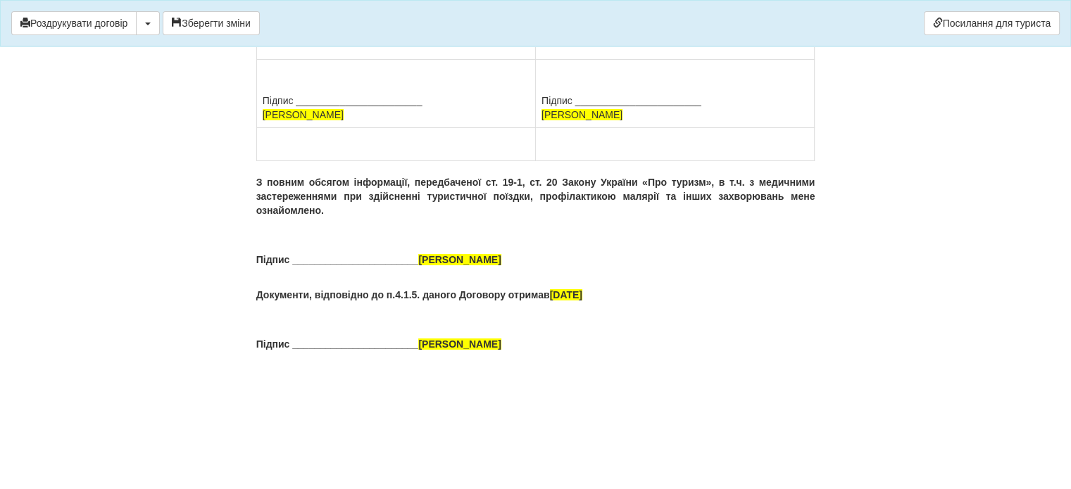
click at [676, 302] on p "Документи, відповідно до п.4.1.5. даного Договору отримав 14.08.2025" at bounding box center [535, 295] width 559 height 14
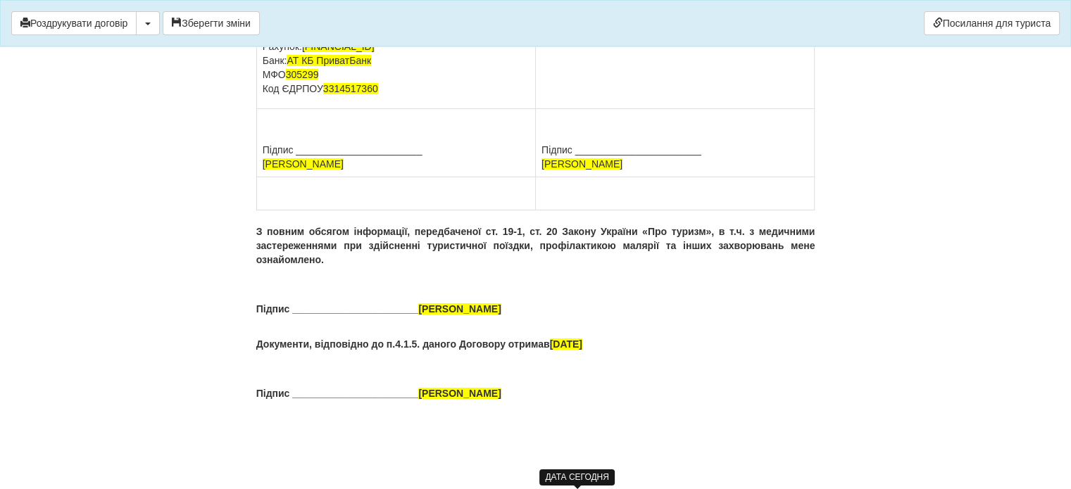
click at [562, 350] on span "14.08.2025" at bounding box center [566, 344] width 32 height 11
click at [612, 351] on p "Документи, відповідно до п.4.1.5. даного Договору отримав 15.08.2025" at bounding box center [535, 344] width 559 height 14
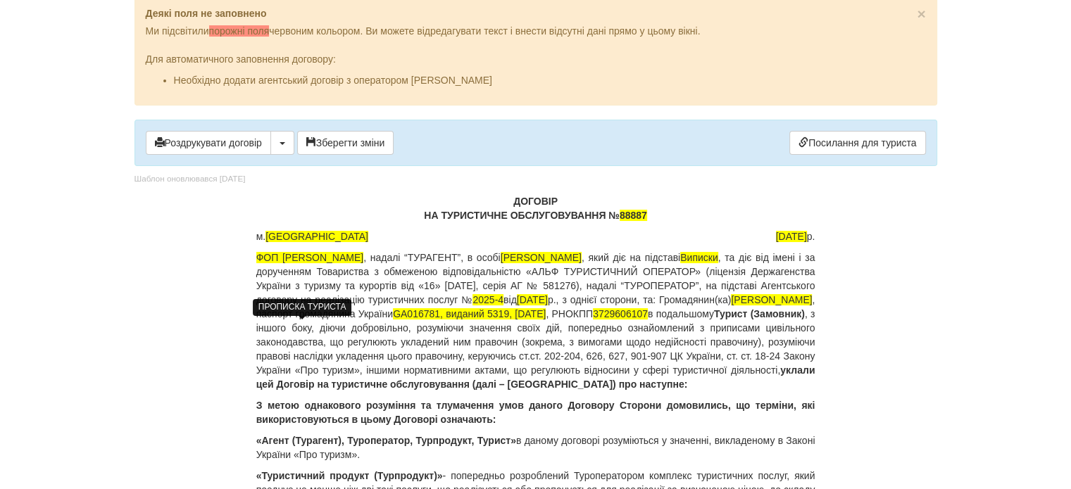
scroll to position [0, 0]
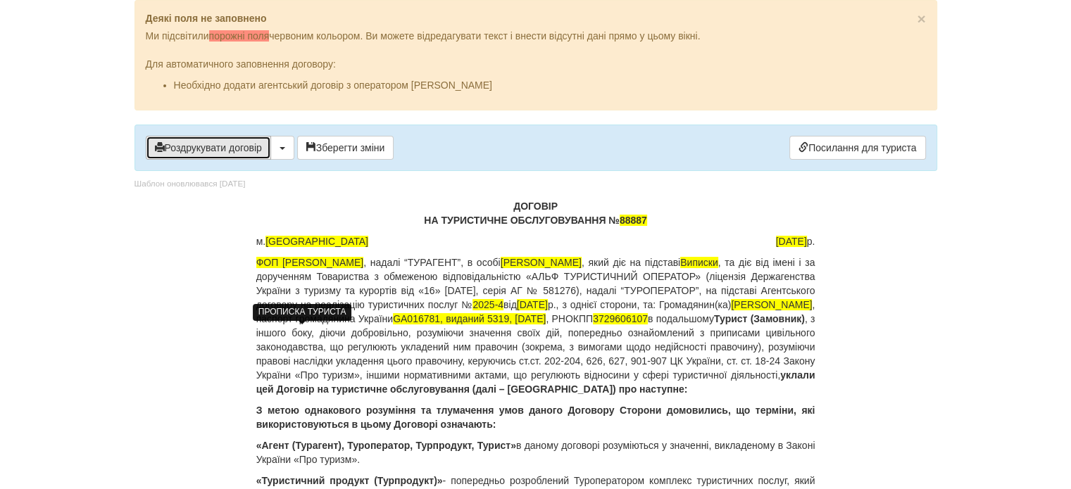
click at [187, 148] on button "Роздрукувати договір" at bounding box center [208, 148] width 125 height 24
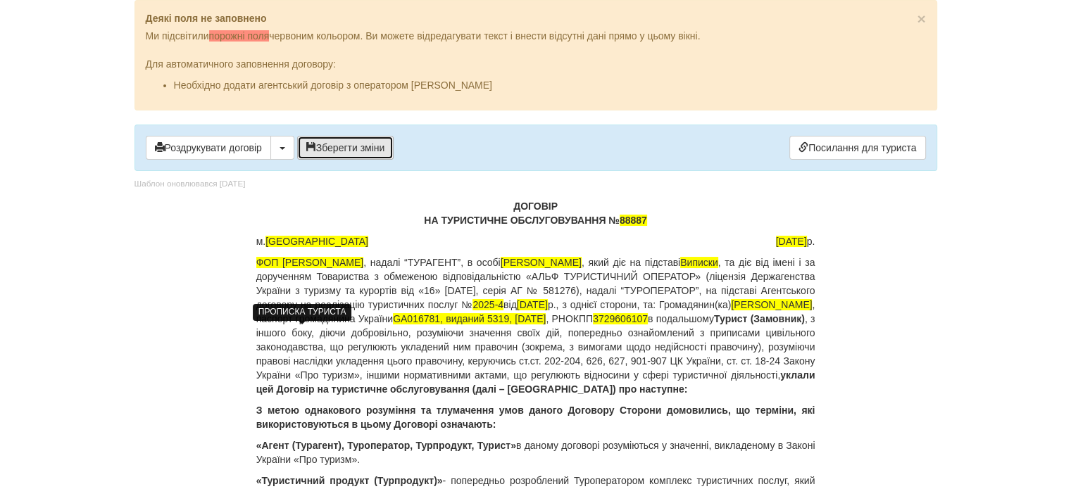
click at [337, 151] on button "Зберегти зміни" at bounding box center [345, 148] width 97 height 24
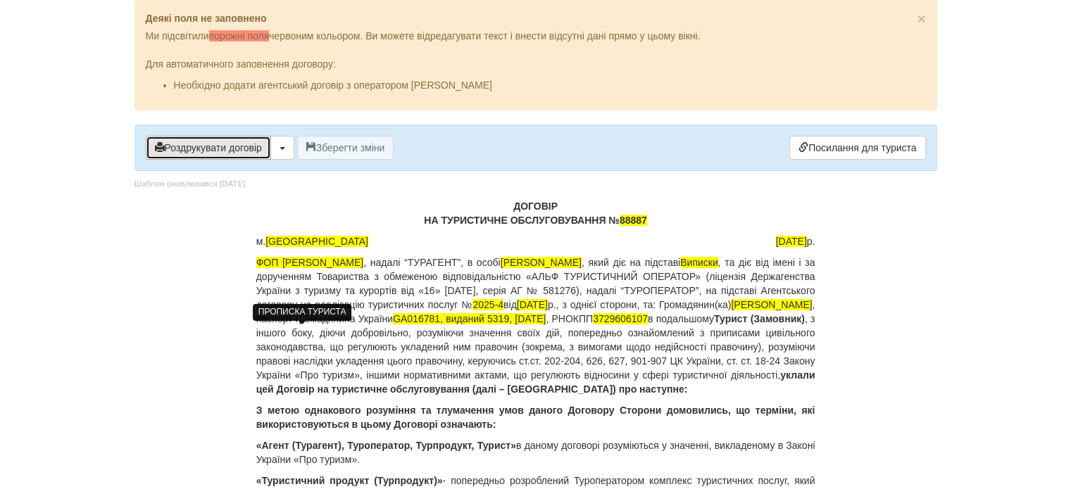
click at [214, 149] on button "Роздрукувати договір" at bounding box center [208, 148] width 125 height 24
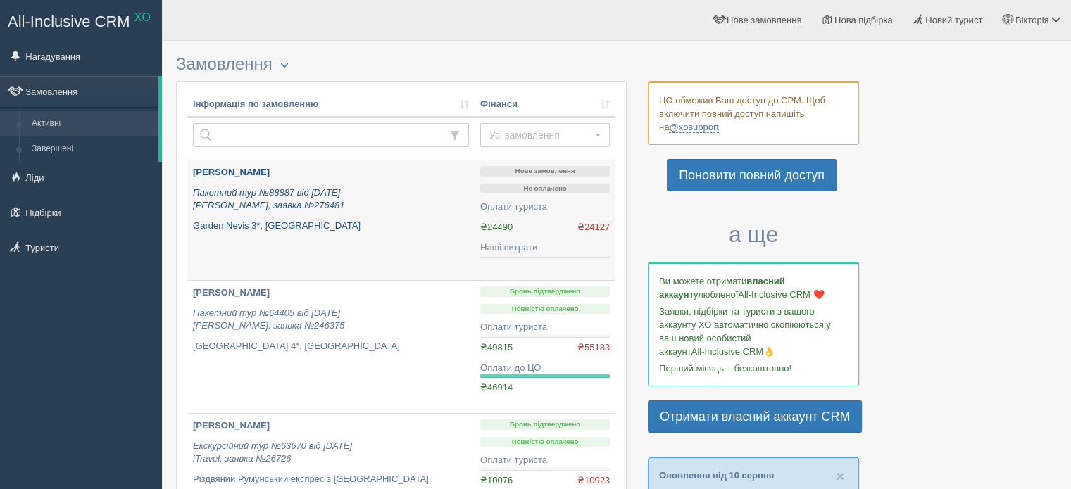
click at [401, 205] on p "Пакетний тур №88887 від 02.07.2025 Alf, заявка №276481" at bounding box center [331, 200] width 276 height 26
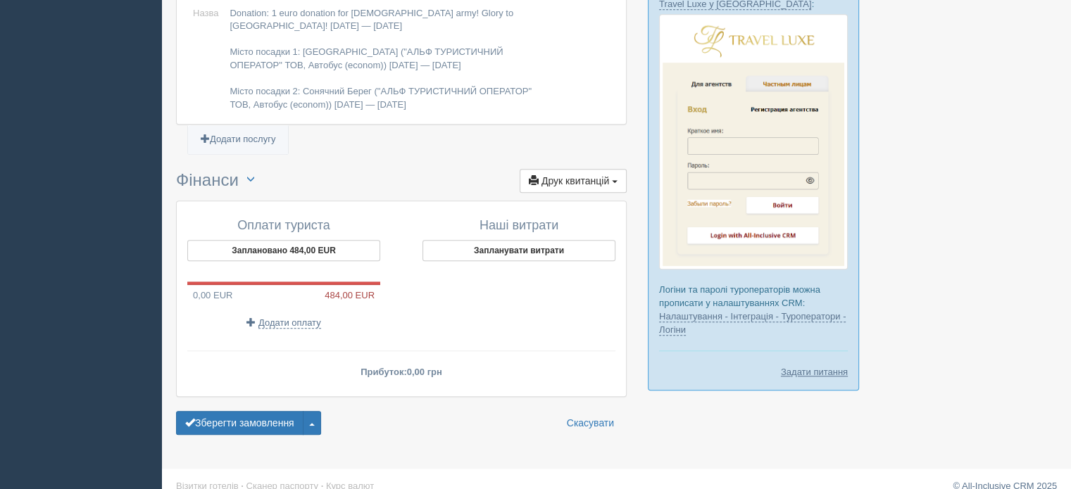
scroll to position [1293, 0]
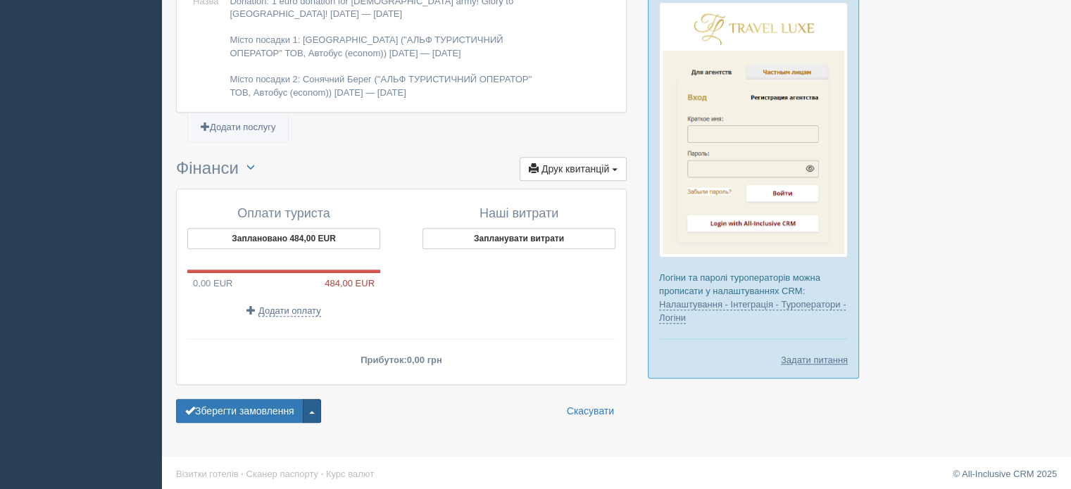
click at [313, 408] on button "button" at bounding box center [312, 411] width 18 height 24
click at [265, 375] on link "Видалити замовлення" at bounding box center [249, 385] width 144 height 23
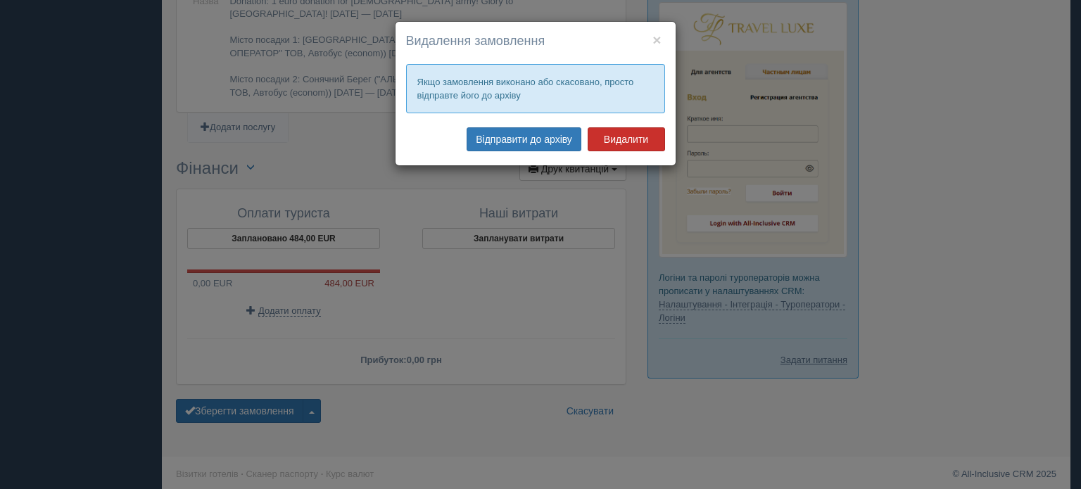
click at [619, 142] on button "Видалити" at bounding box center [626, 139] width 77 height 24
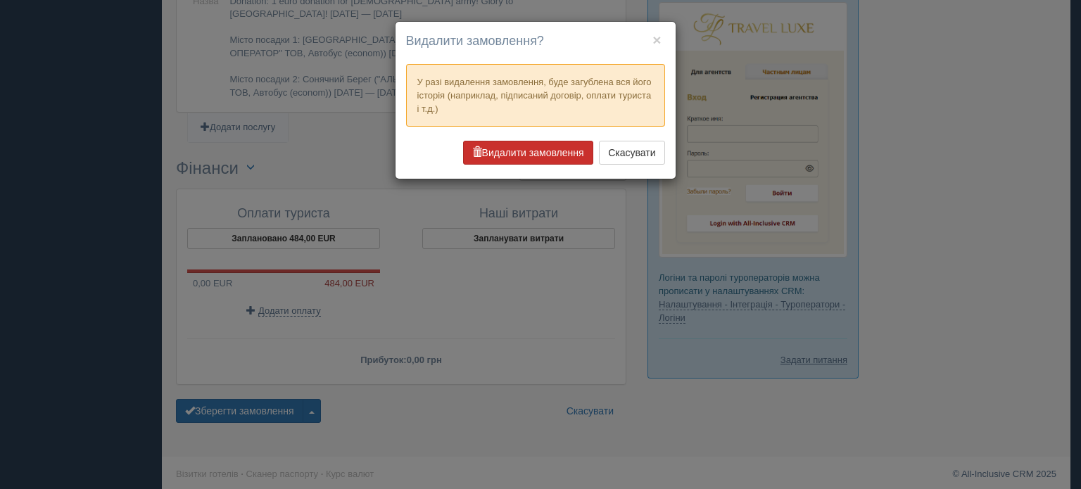
click at [558, 153] on button "Видалити замовлення" at bounding box center [528, 153] width 130 height 24
